Goal: Task Accomplishment & Management: Use online tool/utility

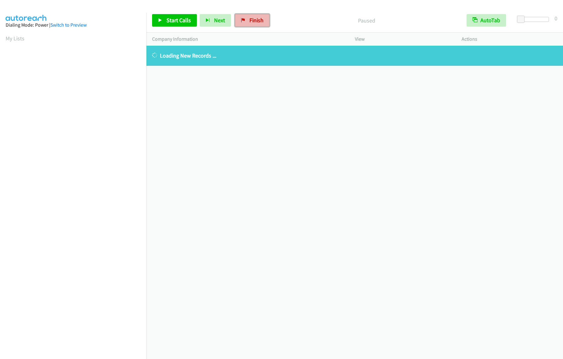
click at [244, 21] on link "Finish" at bounding box center [252, 20] width 34 height 13
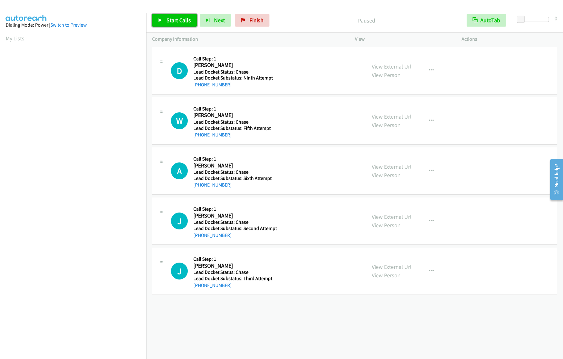
click at [184, 23] on span "Start Calls" at bounding box center [178, 20] width 24 height 7
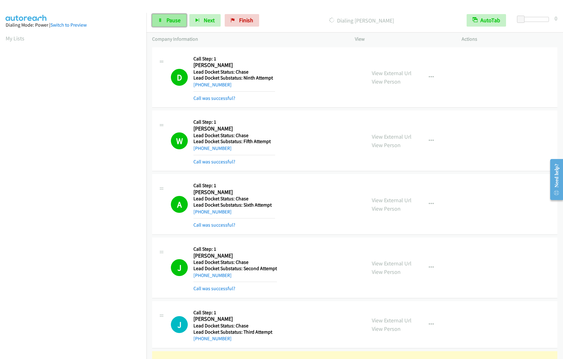
click at [160, 21] on icon at bounding box center [160, 20] width 4 height 4
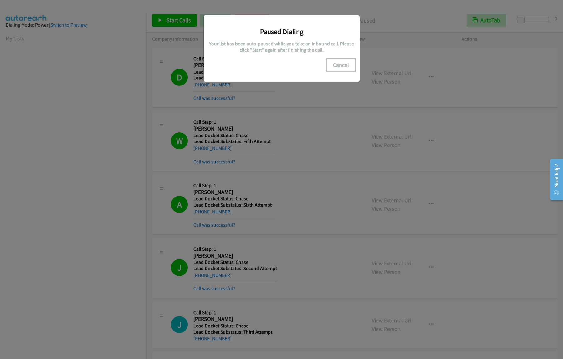
click at [339, 63] on button "Cancel" at bounding box center [341, 65] width 28 height 13
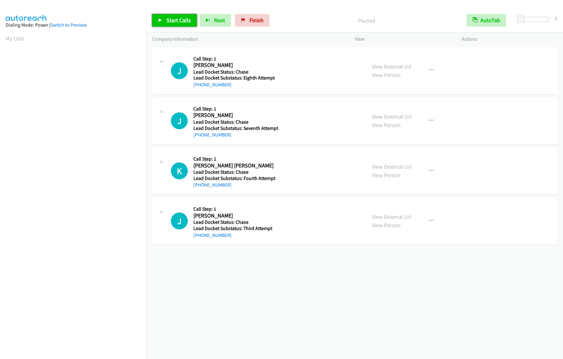
click at [179, 20] on span "Start Calls" at bounding box center [178, 20] width 24 height 7
click at [167, 18] on span "Pause" at bounding box center [173, 20] width 14 height 7
click at [173, 17] on span "Start Calls" at bounding box center [178, 20] width 24 height 7
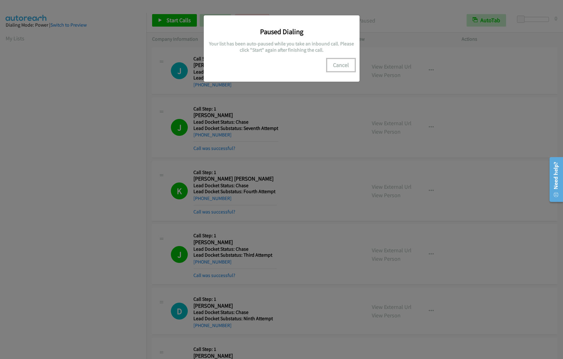
click at [337, 70] on button "Cancel" at bounding box center [341, 65] width 28 height 13
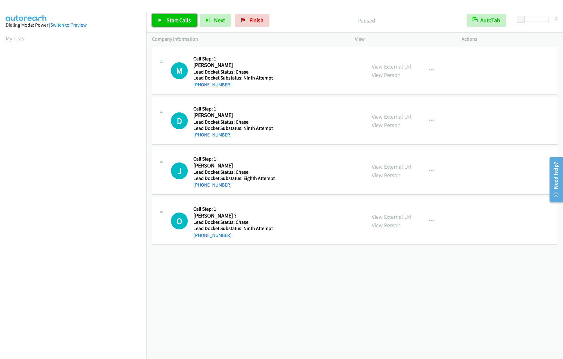
click at [173, 23] on span "Start Calls" at bounding box center [178, 20] width 24 height 7
